Goal: Use online tool/utility: Use online tool/utility

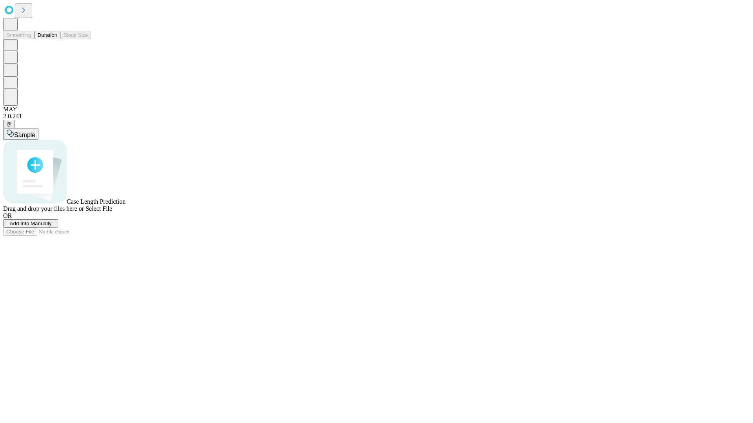
click at [57, 39] on button "Duration" at bounding box center [47, 35] width 26 height 8
click at [112, 212] on span "Select File" at bounding box center [98, 208] width 27 height 7
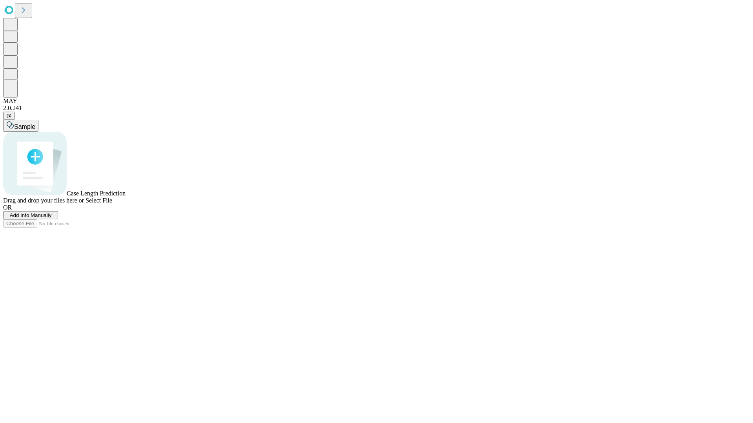
click at [112, 204] on span "Select File" at bounding box center [98, 200] width 27 height 7
